Goal: Information Seeking & Learning: Learn about a topic

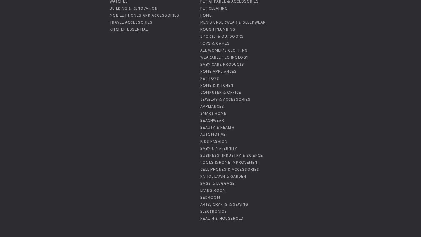
scroll to position [121, 0]
click at [211, 127] on link "Beauty & Health" at bounding box center [217, 126] width 34 height 5
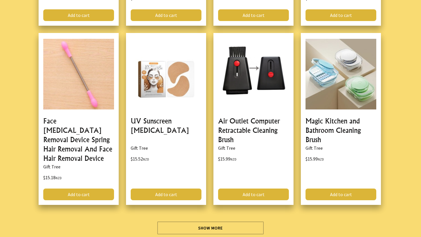
scroll to position [1743, 0]
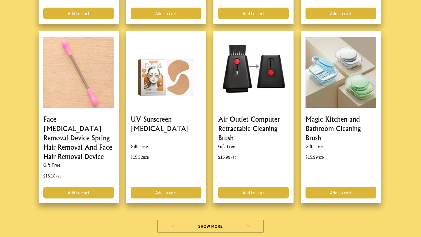
click at [206, 220] on link "Show More" at bounding box center [210, 226] width 107 height 13
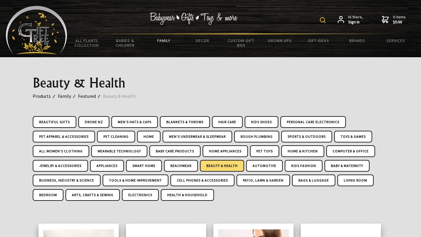
click at [285, 20] on div "Hi there, Sign in 0 items $0.00" at bounding box center [241, 19] width 348 height 27
click at [323, 21] on img at bounding box center [323, 20] width 6 height 6
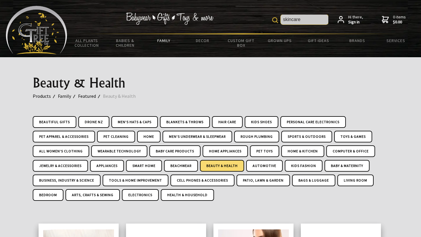
type input "skincare"
click at [341, 72] on div "Beauty & Health Products Family Featured Beauty & Health Beautiful Gifts Drone …" at bounding box center [210, 133] width 365 height 152
click at [358, 42] on link "Brands" at bounding box center [357, 41] width 39 height 12
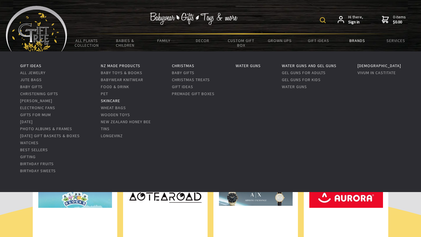
click at [120, 100] on link "Skincare" at bounding box center [110, 100] width 19 height 5
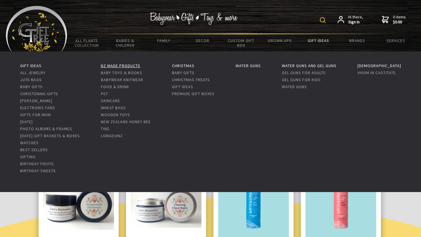
click at [137, 65] on link "NZ Made Products" at bounding box center [120, 65] width 39 height 5
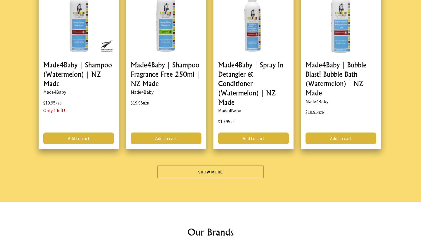
scroll to position [1654, 0]
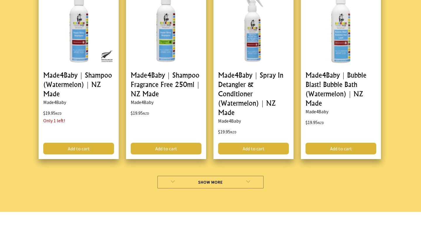
click at [217, 176] on link "Show More" at bounding box center [210, 182] width 107 height 13
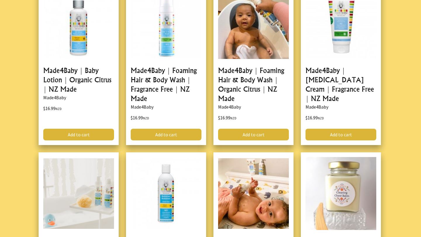
scroll to position [1012, 0]
